Goal: Task Accomplishment & Management: Use online tool/utility

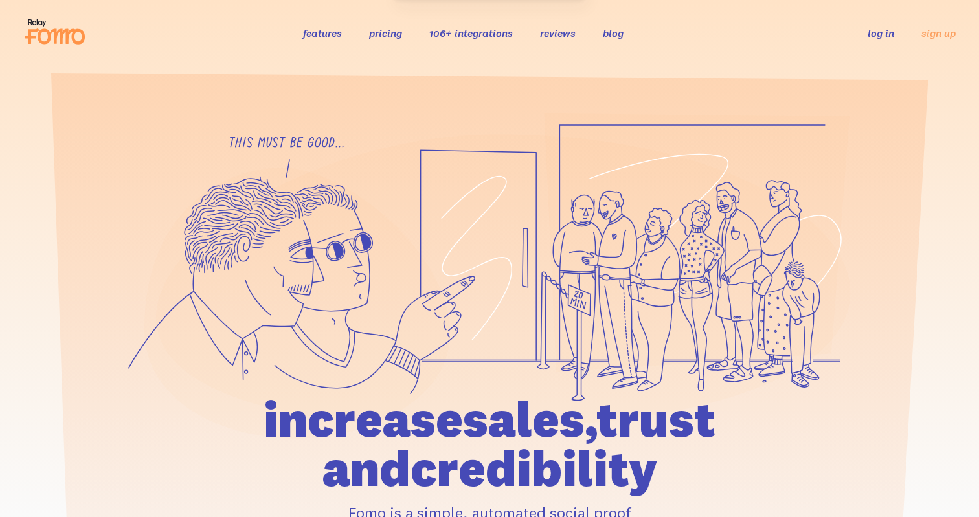
click at [881, 35] on link "log in" at bounding box center [881, 33] width 27 height 13
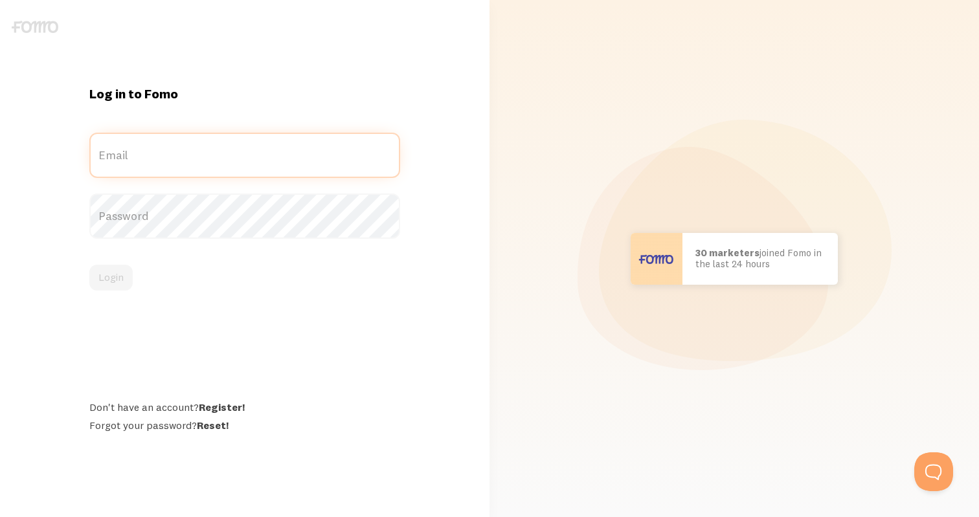
type input "contact@sozillamarketing.com"
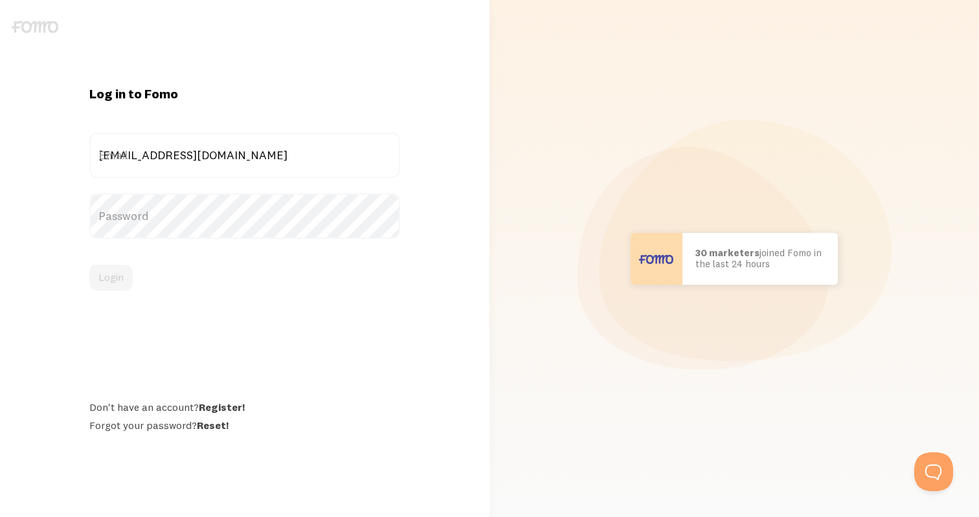
drag, startPoint x: 127, startPoint y: 291, endPoint x: 135, endPoint y: 279, distance: 14.4
click at [127, 291] on div "Log in to Fomo contact@sozillamarketing.com Email Password Login Don't have an …" at bounding box center [245, 258] width 326 height 347
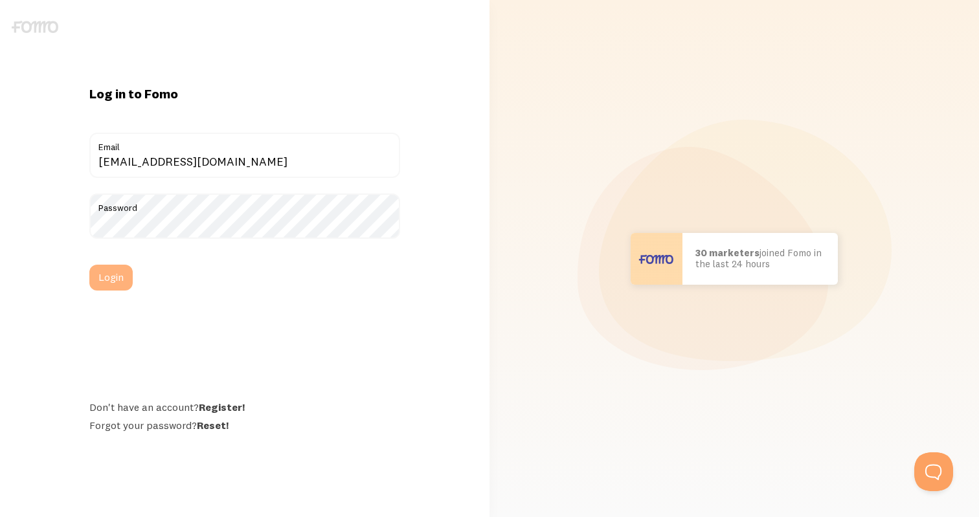
click at [109, 283] on button "Login" at bounding box center [110, 278] width 43 height 26
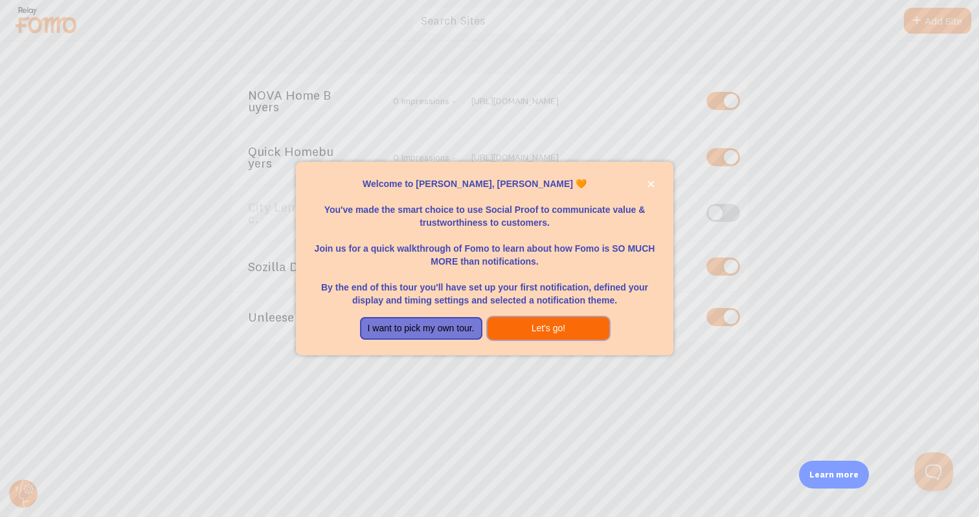
click at [525, 335] on button "Let's go!" at bounding box center [549, 328] width 122 height 23
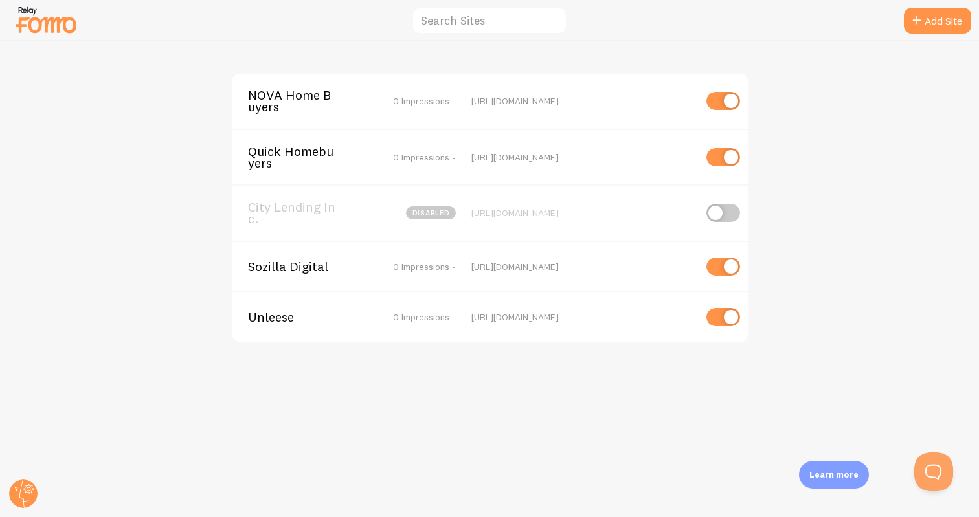
click at [291, 101] on span "NOVA Home Buyers" at bounding box center [300, 101] width 104 height 24
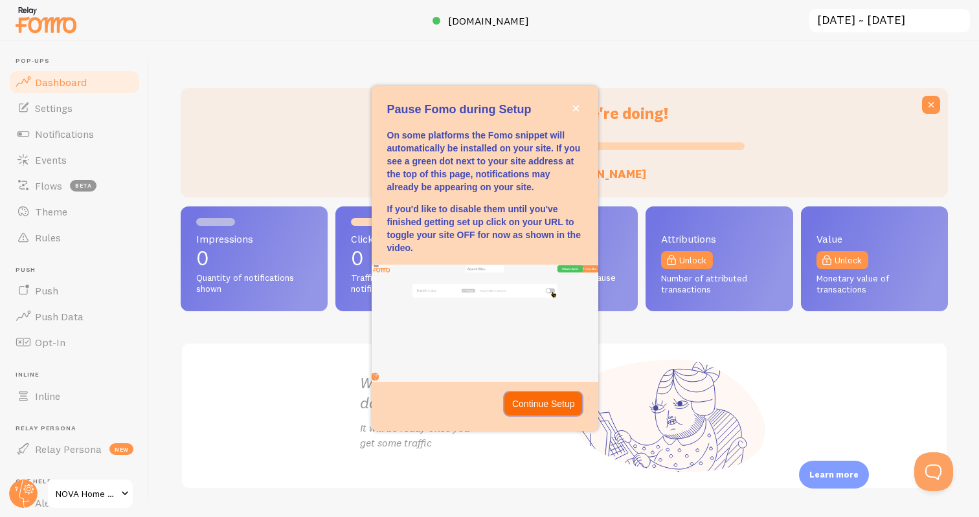
click at [537, 400] on p "Continue Setup" at bounding box center [543, 404] width 63 height 13
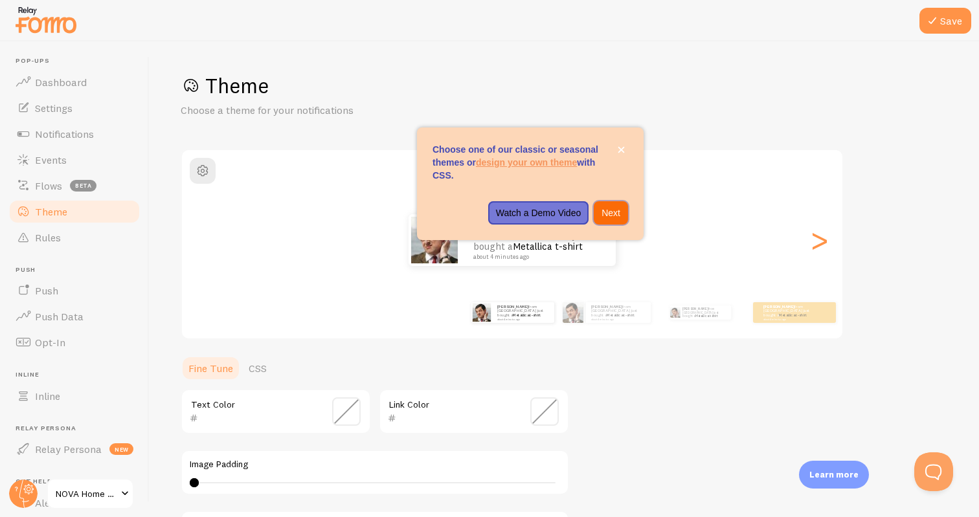
click at [607, 219] on p "Next" at bounding box center [611, 213] width 19 height 13
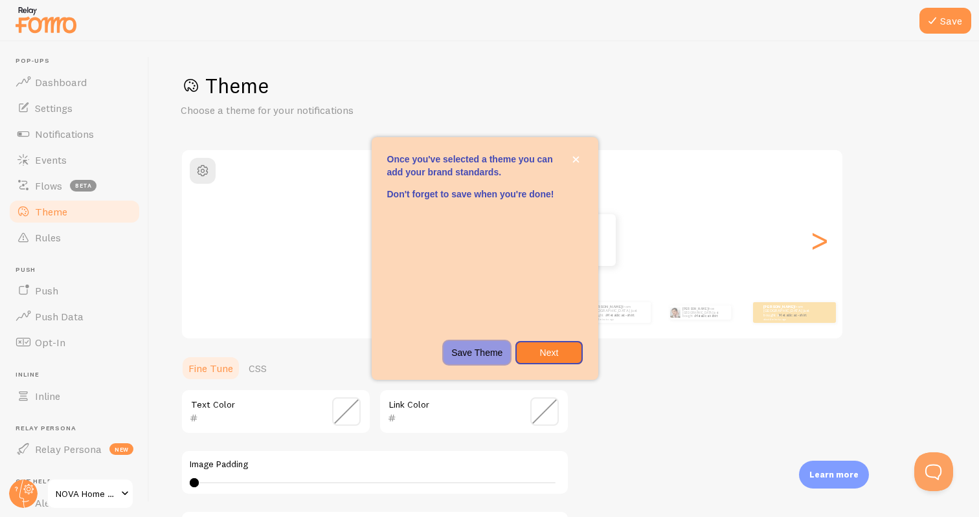
click at [486, 356] on p "Save Theme" at bounding box center [476, 352] width 51 height 13
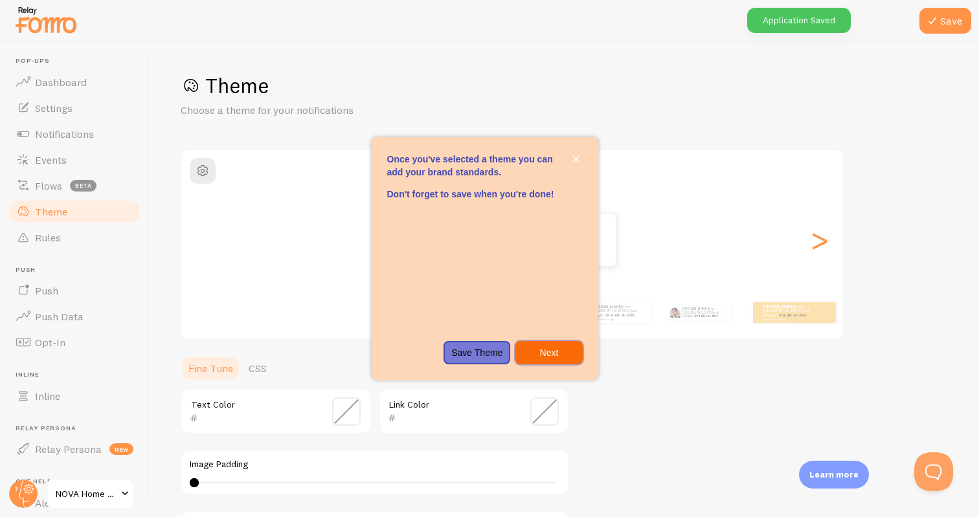
click at [554, 354] on p "Next" at bounding box center [548, 352] width 51 height 13
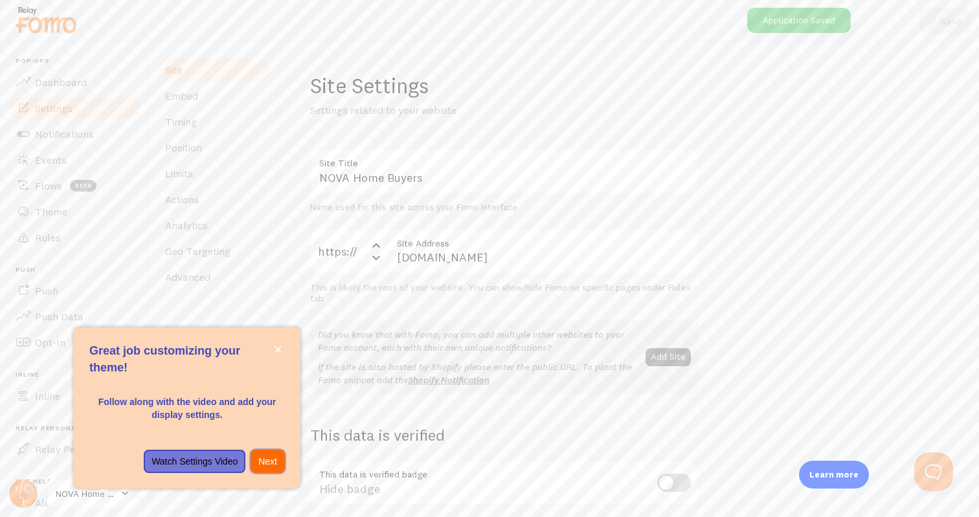
click at [264, 465] on p "Next" at bounding box center [267, 461] width 19 height 13
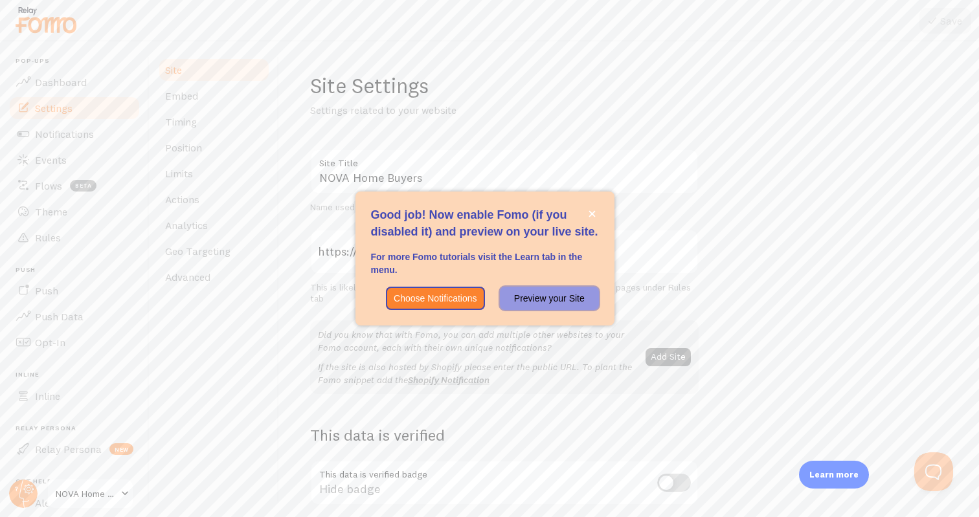
click at [525, 302] on p "Preview your Site" at bounding box center [549, 298] width 83 height 13
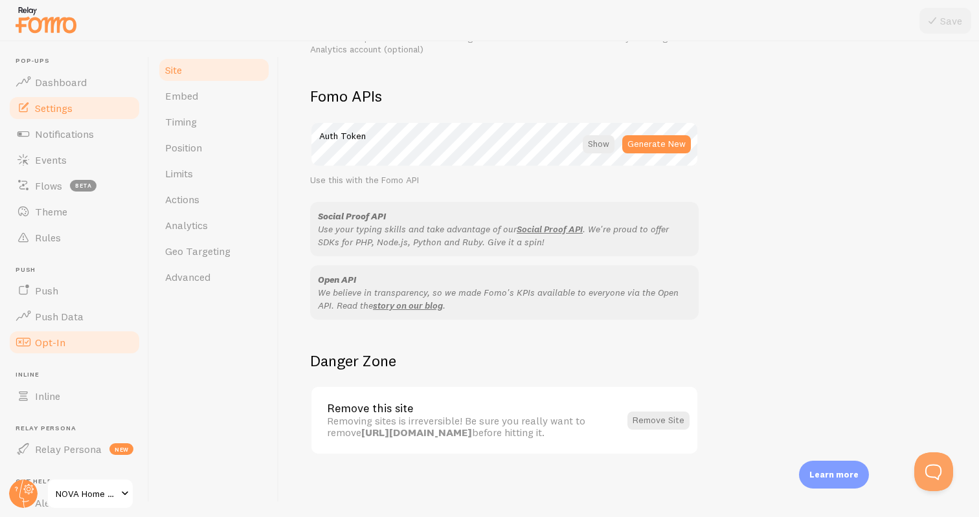
scroll to position [96, 0]
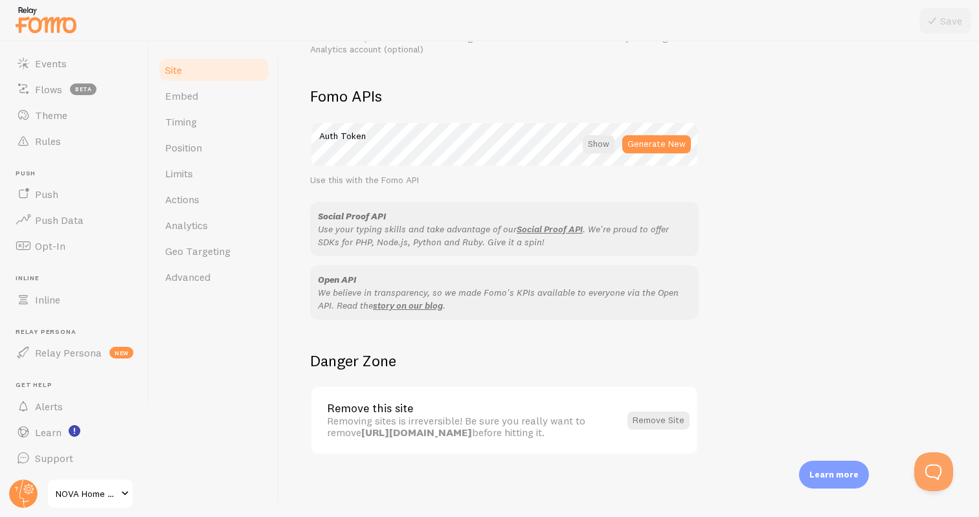
click at [89, 504] on link "NOVA Home Buyers" at bounding box center [90, 494] width 87 height 31
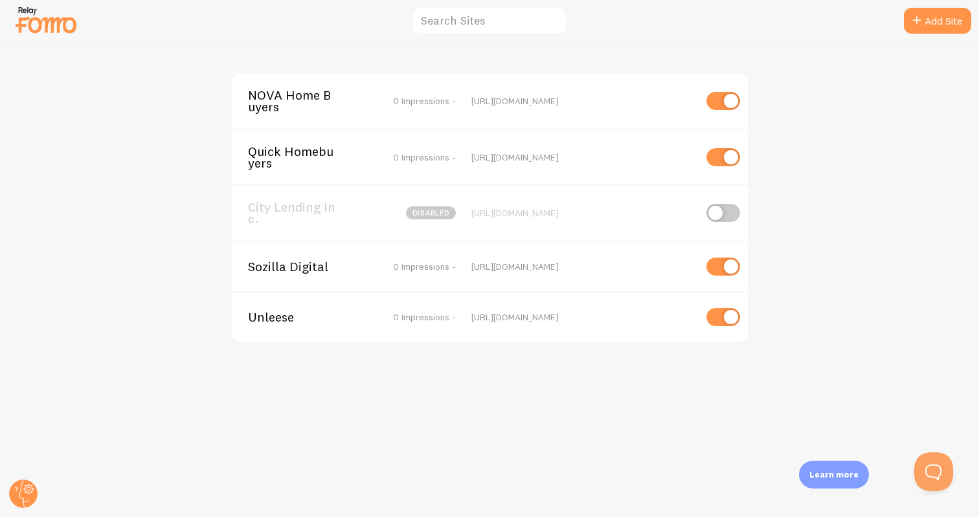
click at [89, 504] on div "NOVA Home Buyers 0 Impressions - https://webuyhomesnova.com Quick Homebuyers 0 …" at bounding box center [490, 279] width 978 height 476
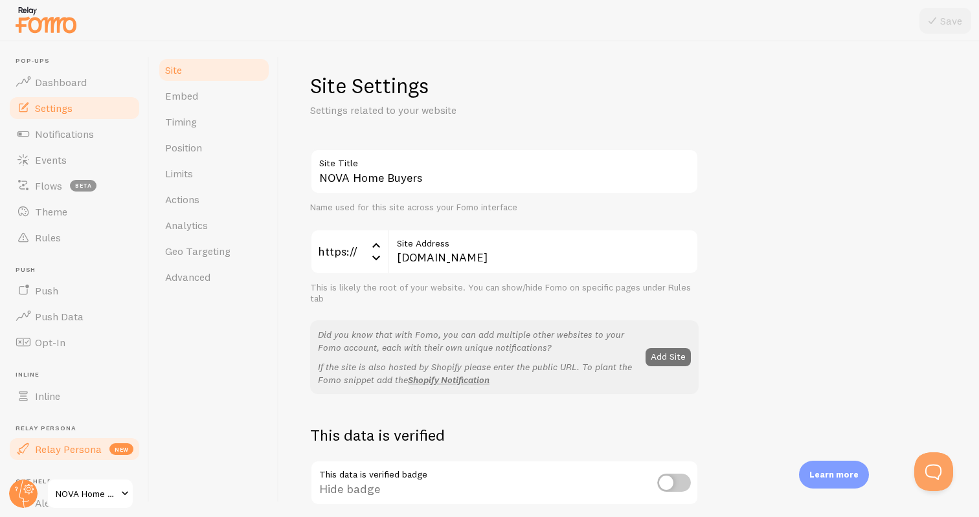
click at [73, 447] on span "Relay Persona" at bounding box center [68, 449] width 67 height 13
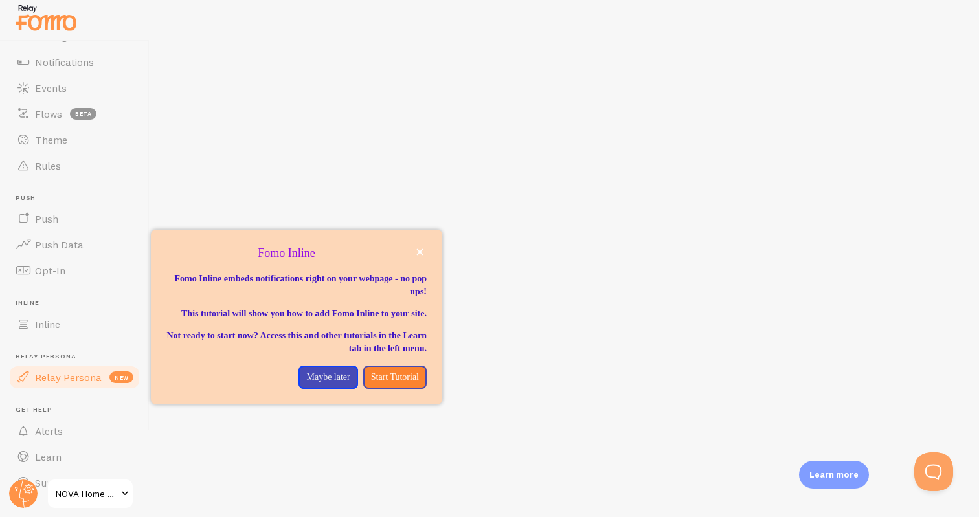
scroll to position [96, 0]
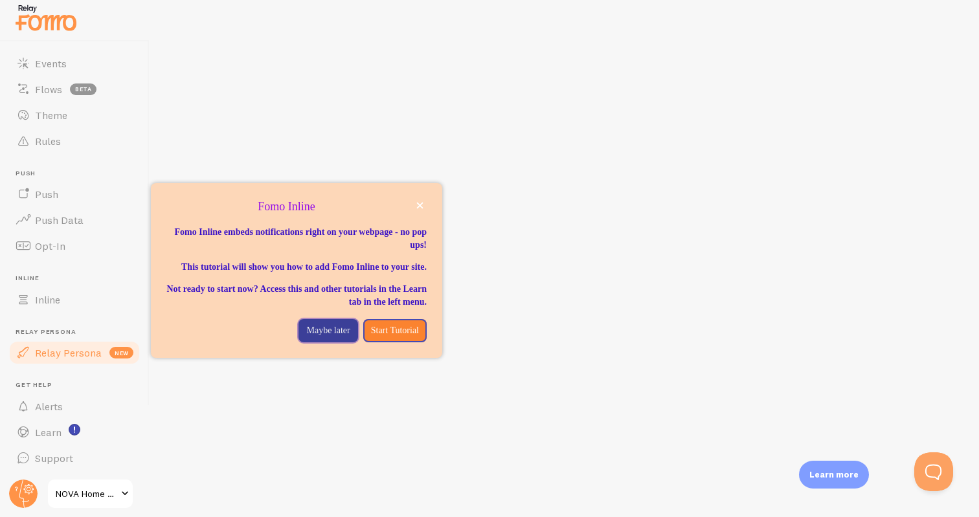
click at [319, 337] on p "Maybe later" at bounding box center [327, 330] width 43 height 13
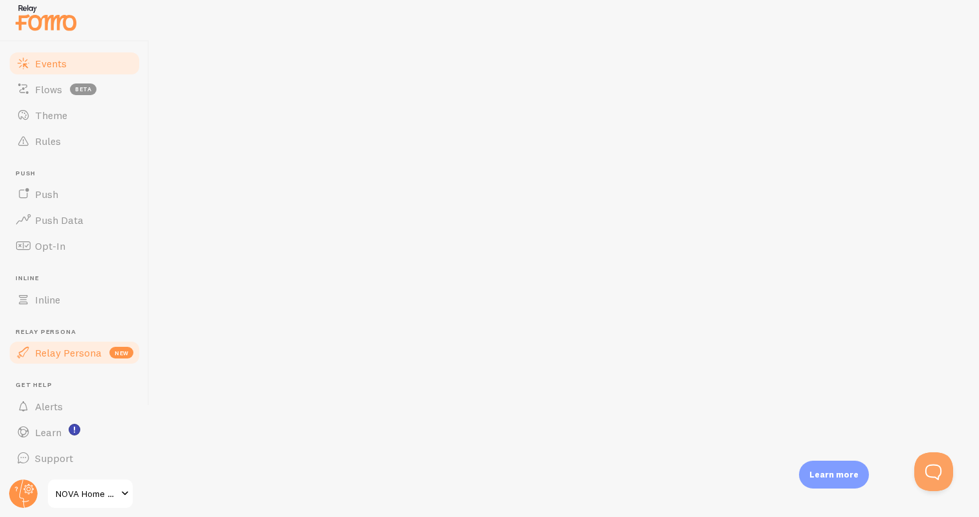
click at [58, 66] on span "Events" at bounding box center [51, 63] width 32 height 13
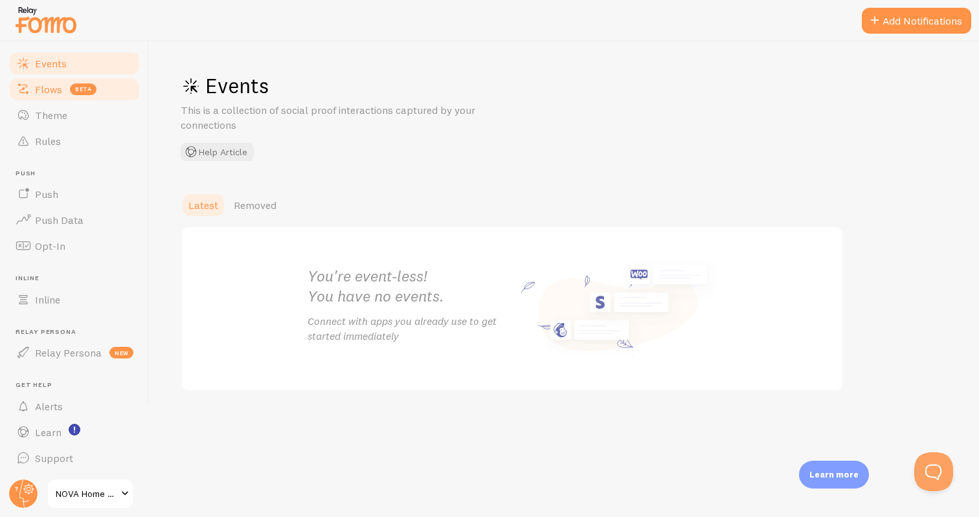
click at [51, 92] on span "Flows" at bounding box center [48, 89] width 27 height 13
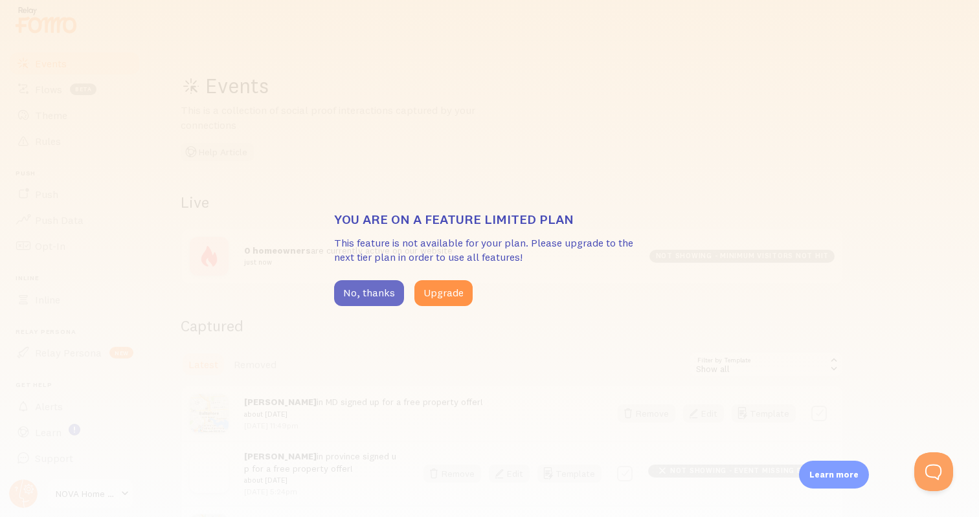
click at [351, 284] on button "No, thanks" at bounding box center [369, 293] width 70 height 26
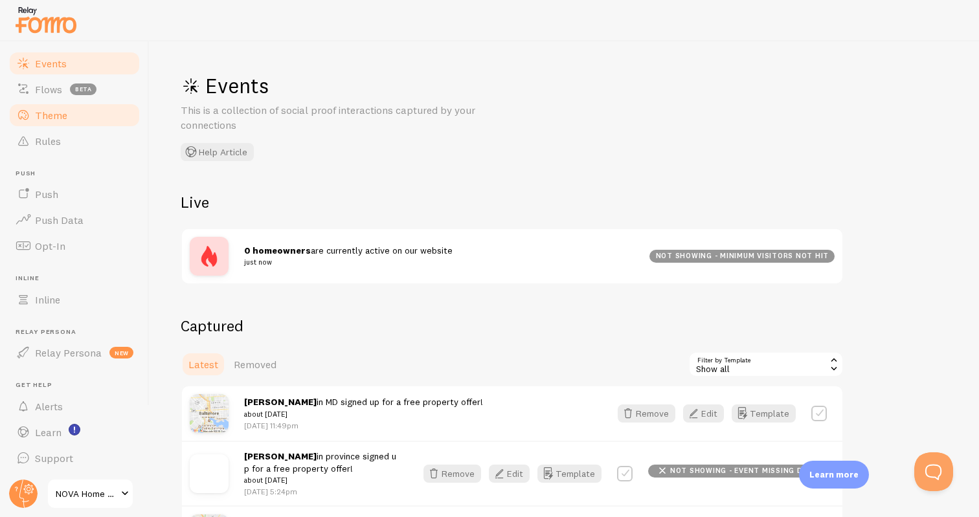
click at [84, 109] on link "Theme" at bounding box center [74, 115] width 133 height 26
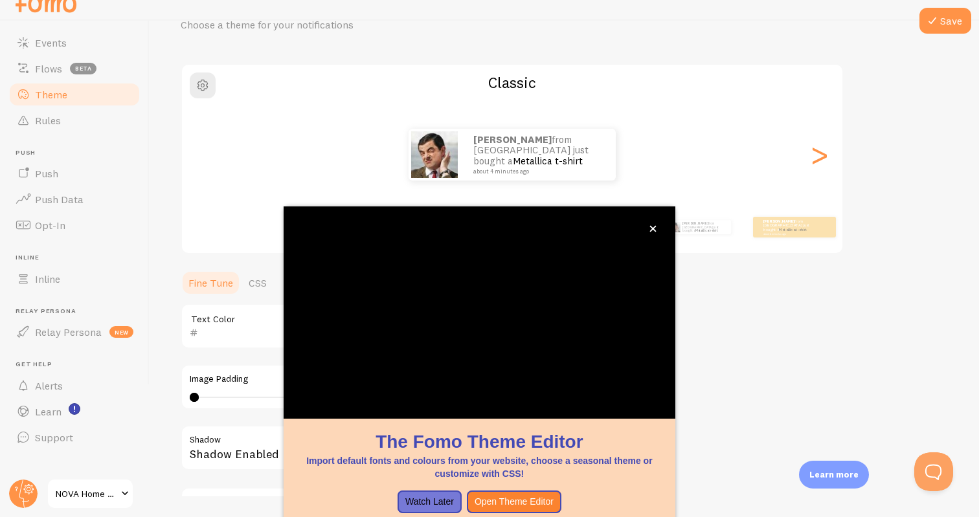
scroll to position [89, 0]
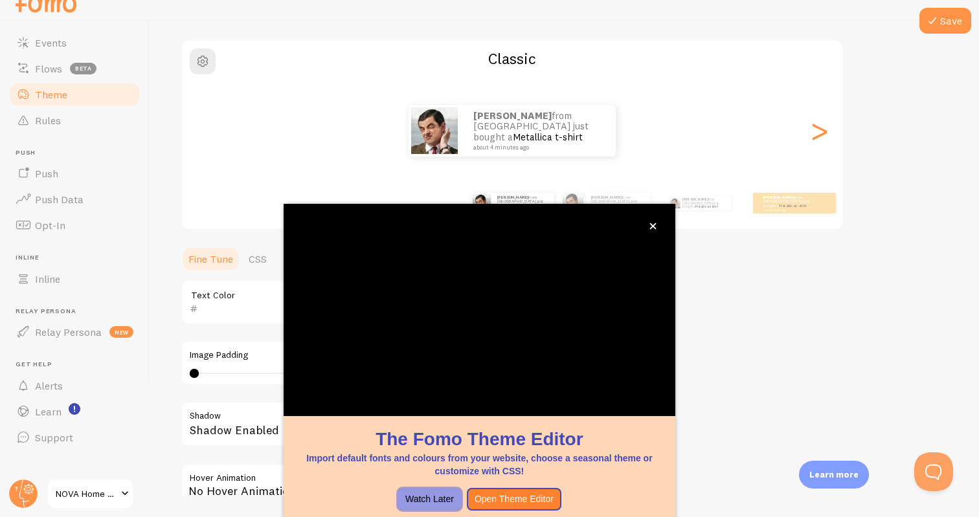
click at [442, 500] on button "Watch Later" at bounding box center [430, 499] width 64 height 23
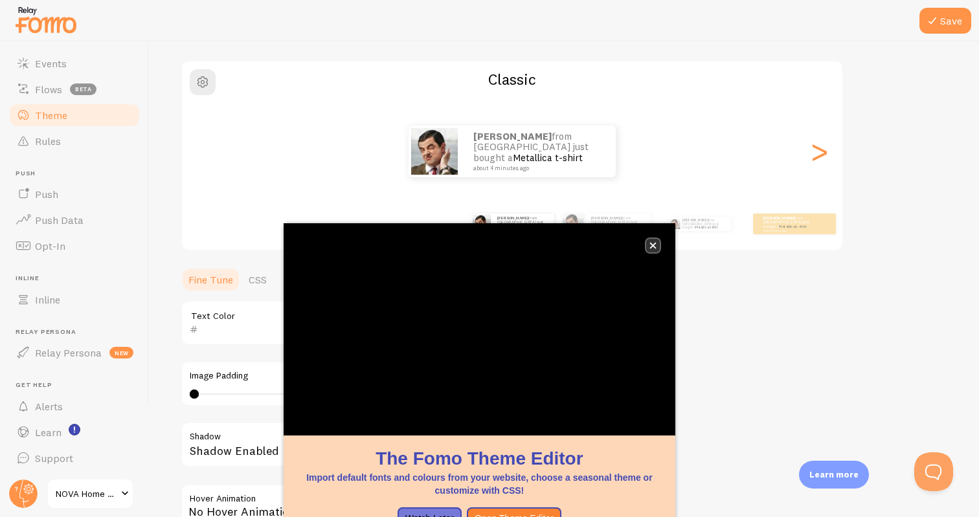
click at [648, 247] on button "close," at bounding box center [653, 246] width 14 height 14
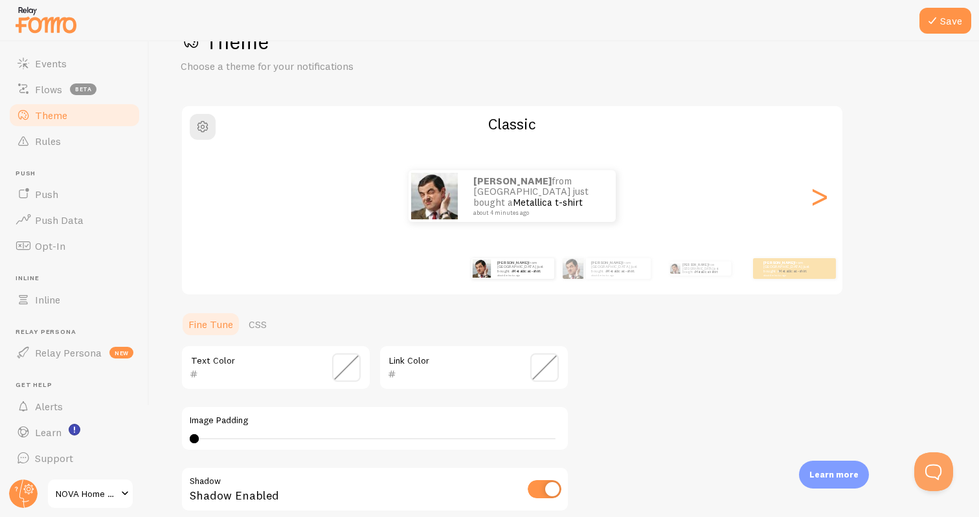
scroll to position [37, 0]
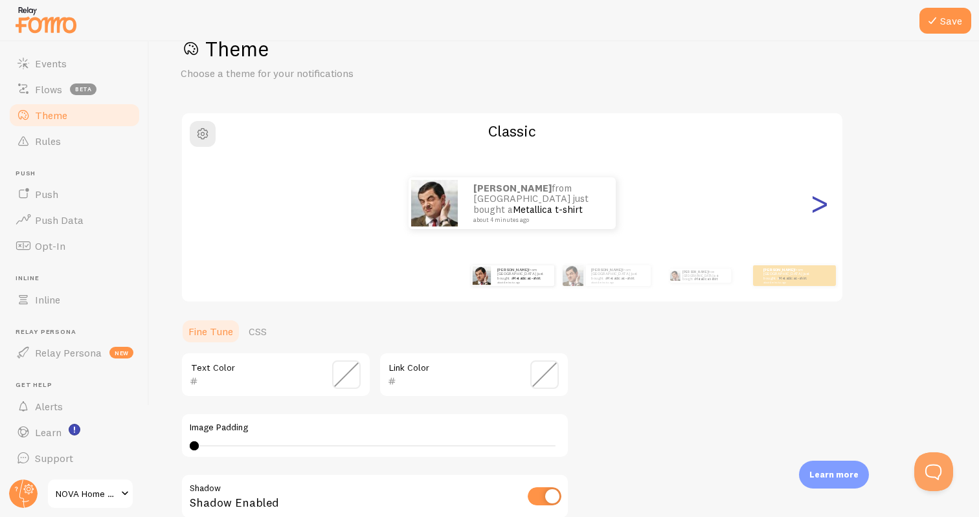
click at [816, 206] on div ">" at bounding box center [819, 203] width 16 height 93
type input "0"
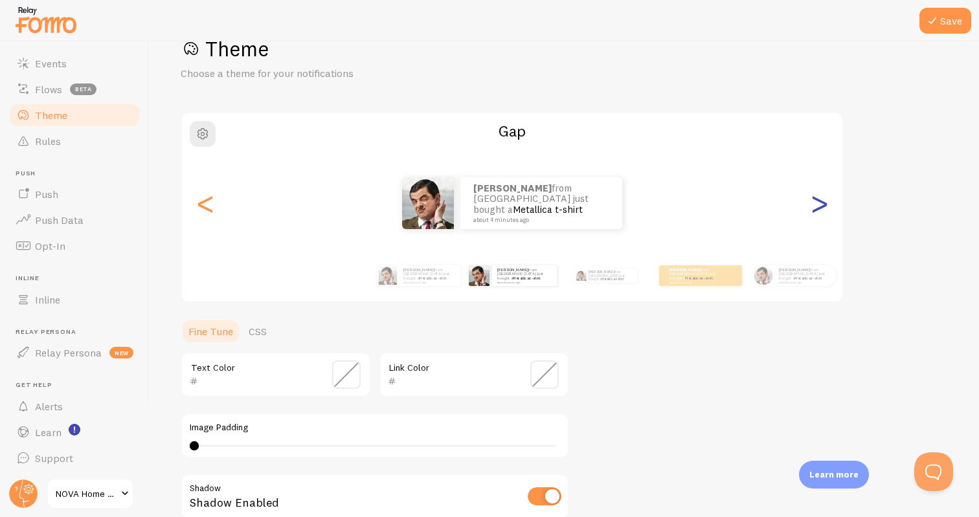
click at [816, 206] on div ">" at bounding box center [819, 203] width 16 height 93
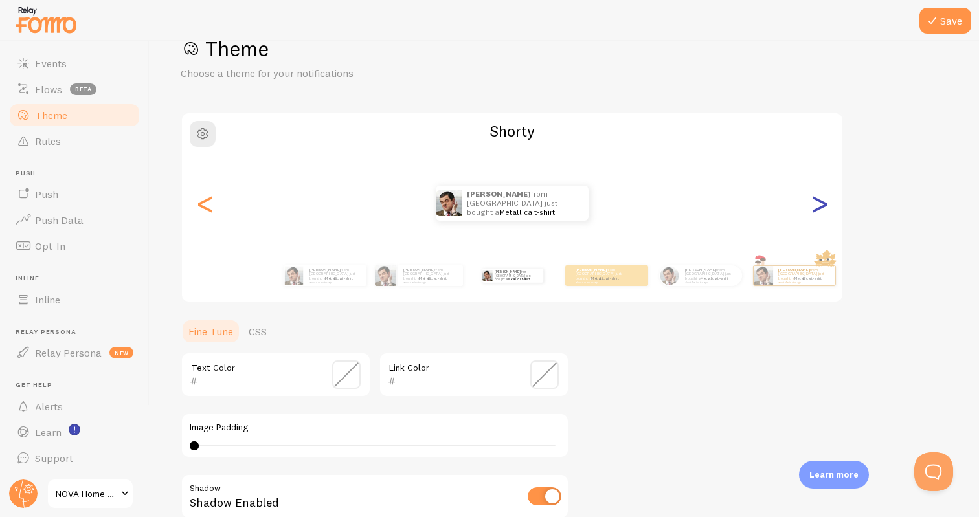
click at [816, 206] on div ">" at bounding box center [819, 203] width 16 height 93
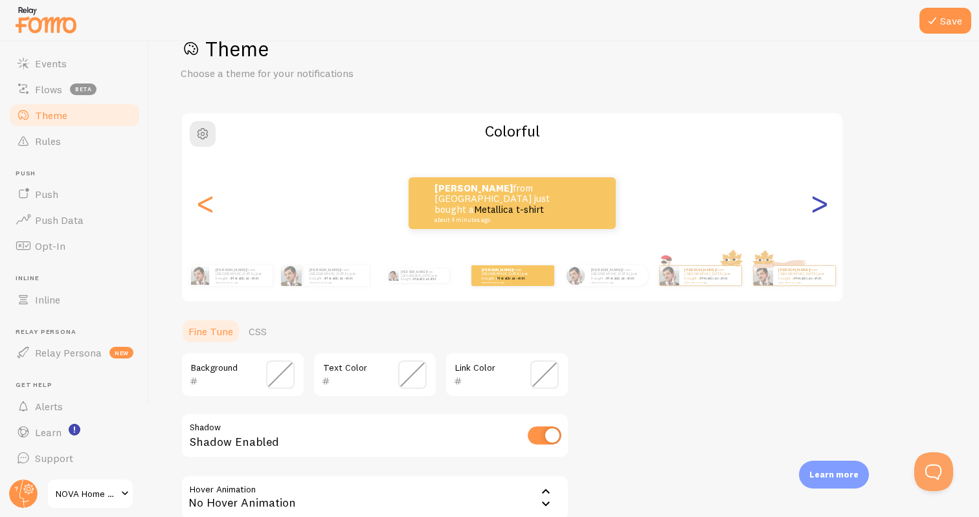
click at [815, 206] on div ">" at bounding box center [819, 203] width 16 height 93
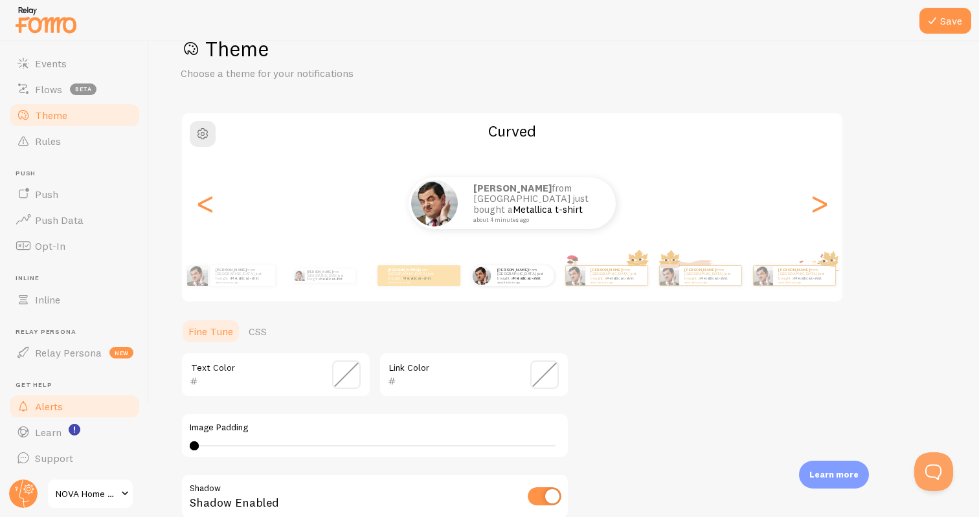
click at [57, 410] on span "Alerts" at bounding box center [49, 406] width 28 height 13
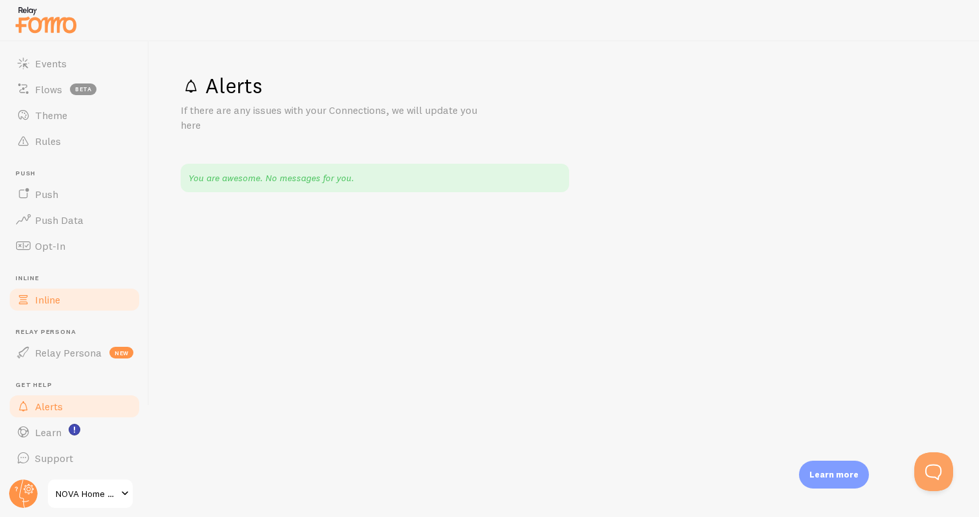
click at [55, 294] on span "Inline" at bounding box center [47, 299] width 25 height 13
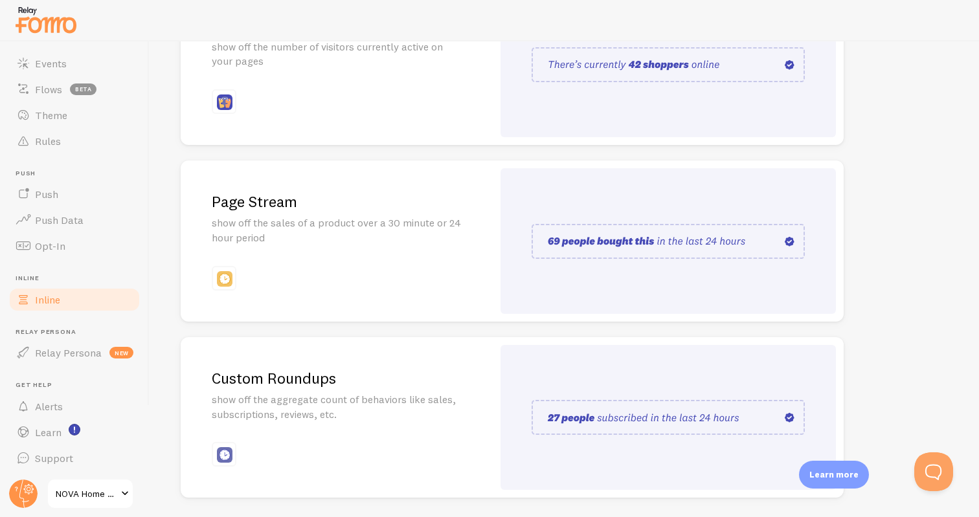
scroll to position [265, 0]
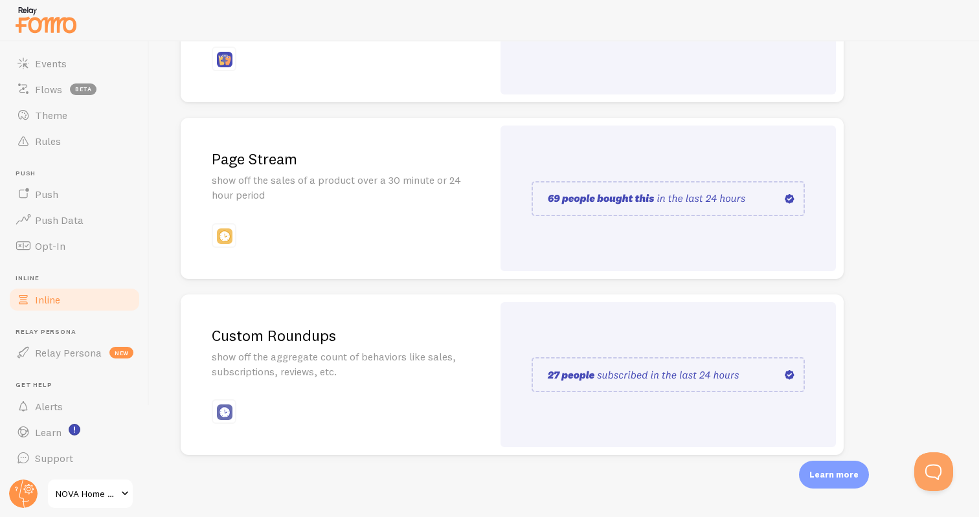
click at [251, 333] on h2 "Custom Roundups" at bounding box center [337, 336] width 250 height 20
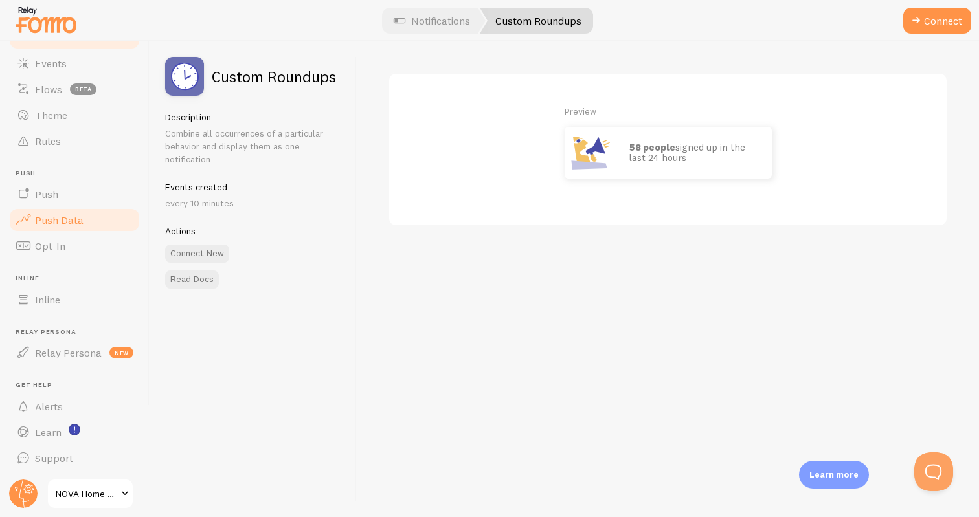
click at [54, 219] on span "Push Data" at bounding box center [59, 220] width 49 height 13
